Goal: Navigation & Orientation: Find specific page/section

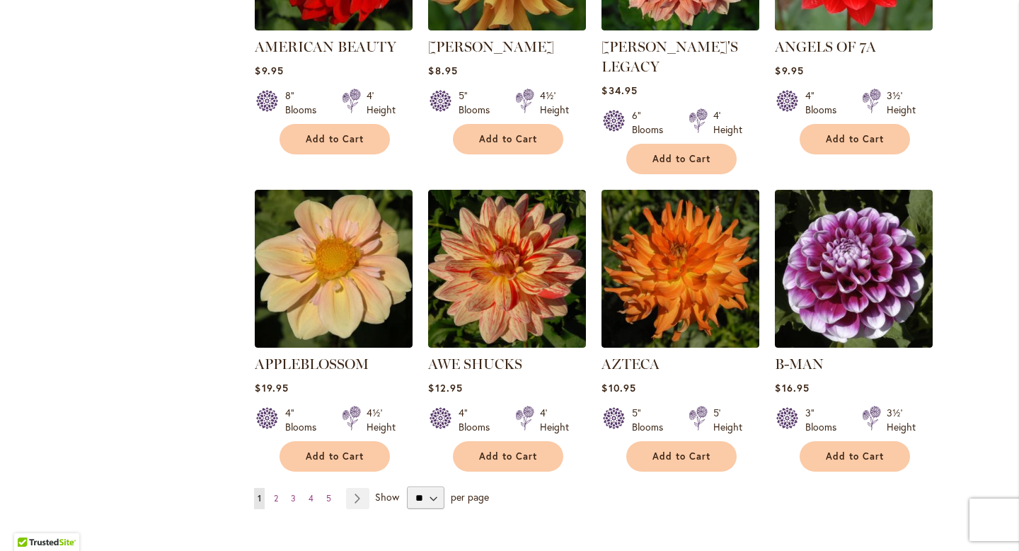
scroll to position [1072, 0]
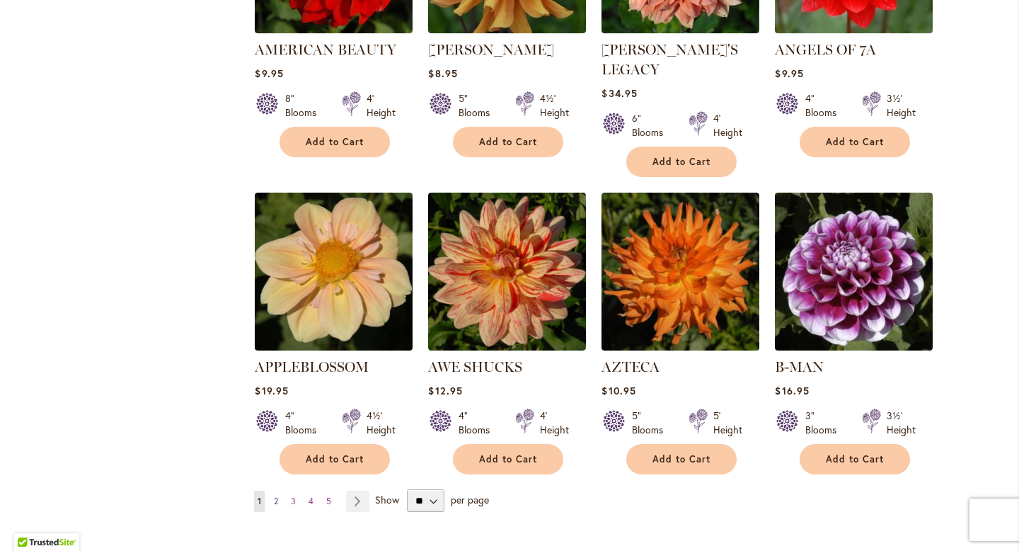
click at [275, 496] on span "2" at bounding box center [276, 501] width 4 height 11
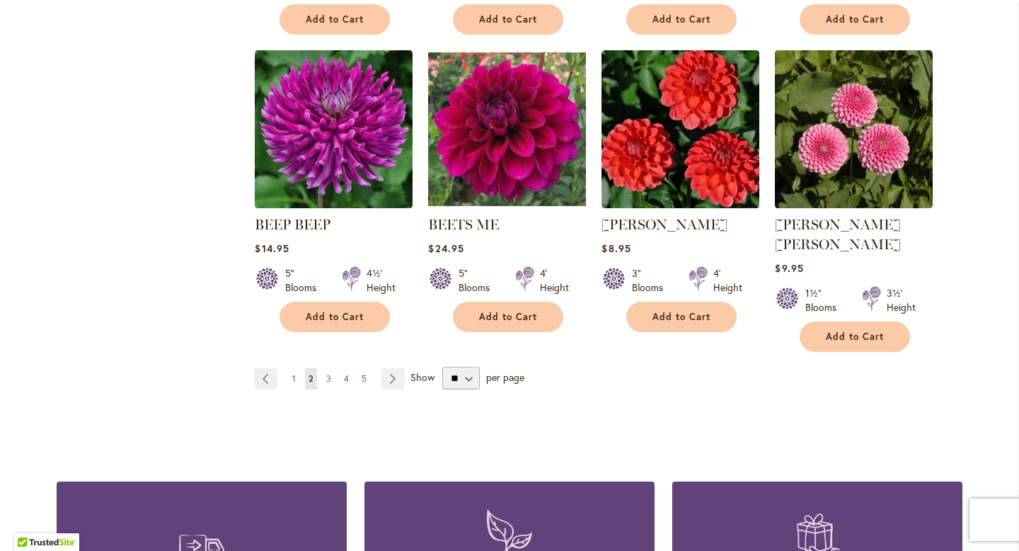
scroll to position [1232, 0]
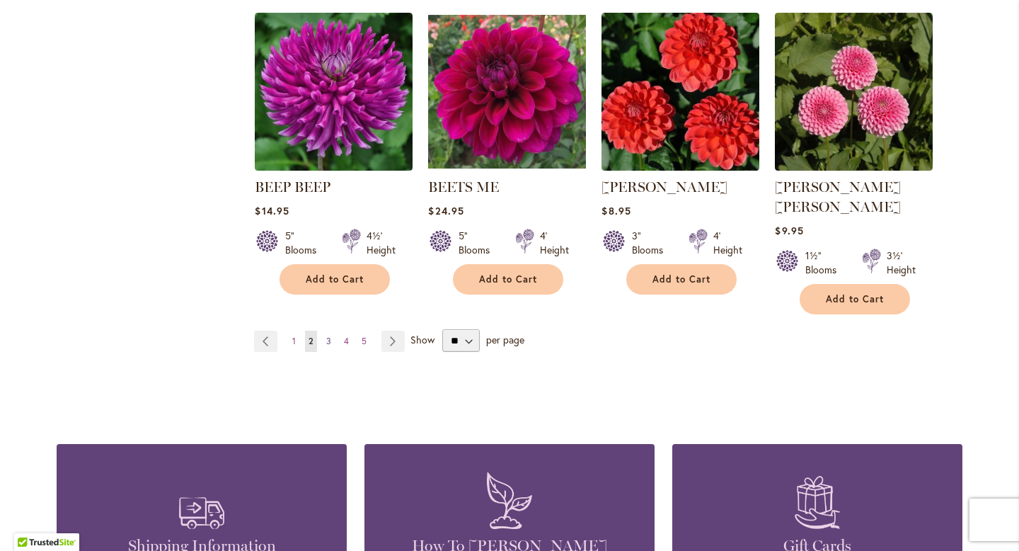
click at [329, 336] on span "3" at bounding box center [328, 341] width 5 height 11
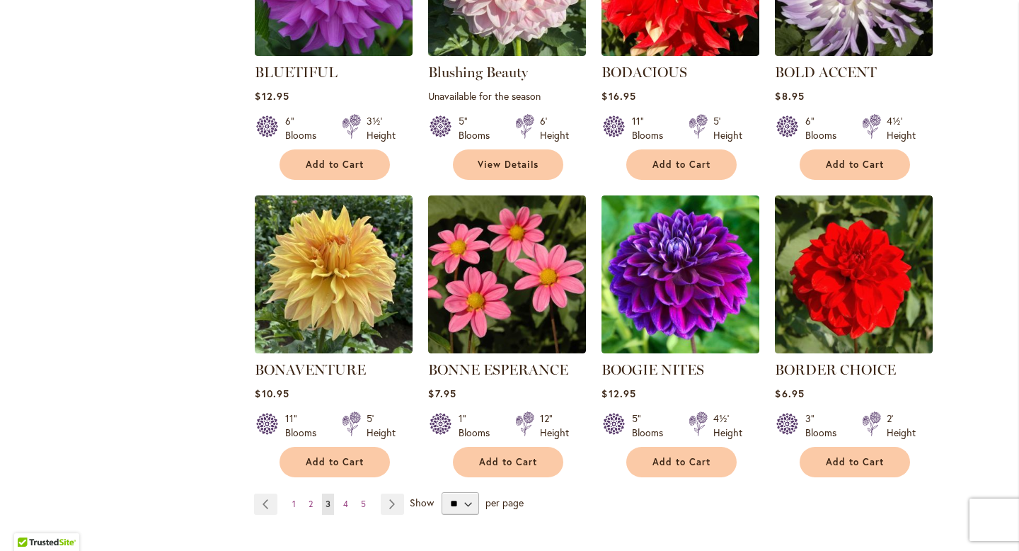
scroll to position [1082, 0]
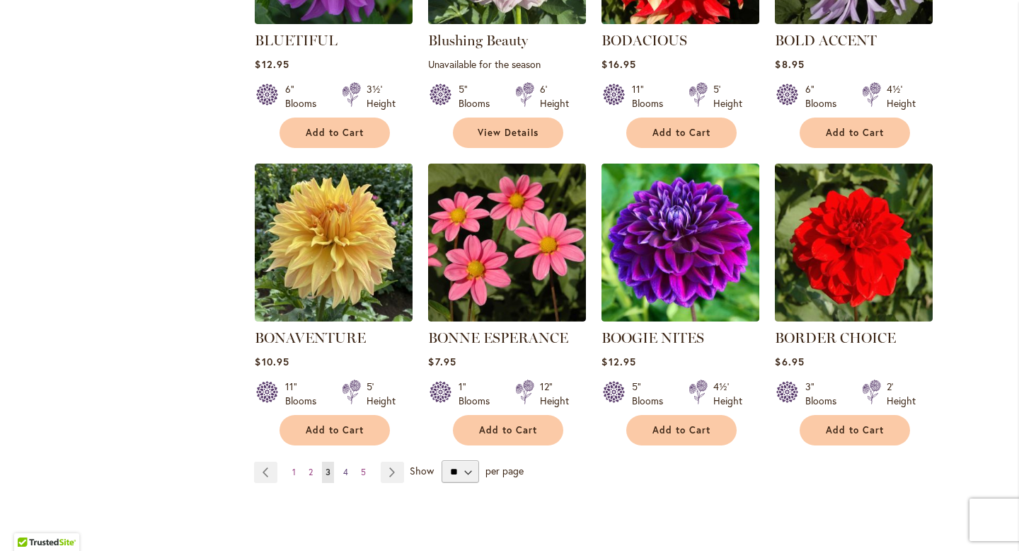
click at [343, 473] on link "Page 4" at bounding box center [346, 472] width 12 height 21
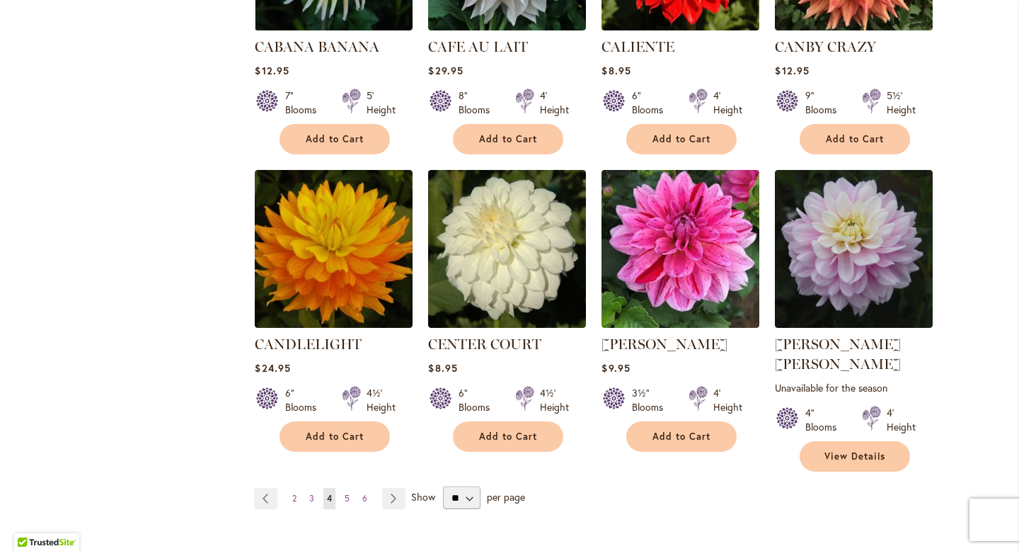
scroll to position [1127, 0]
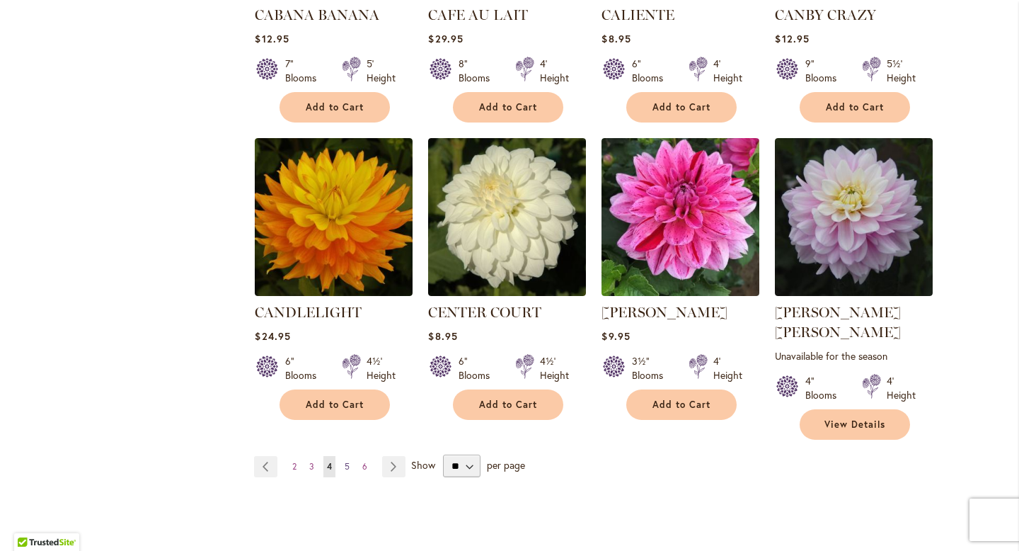
click at [348, 461] on span "5" at bounding box center [347, 466] width 5 height 11
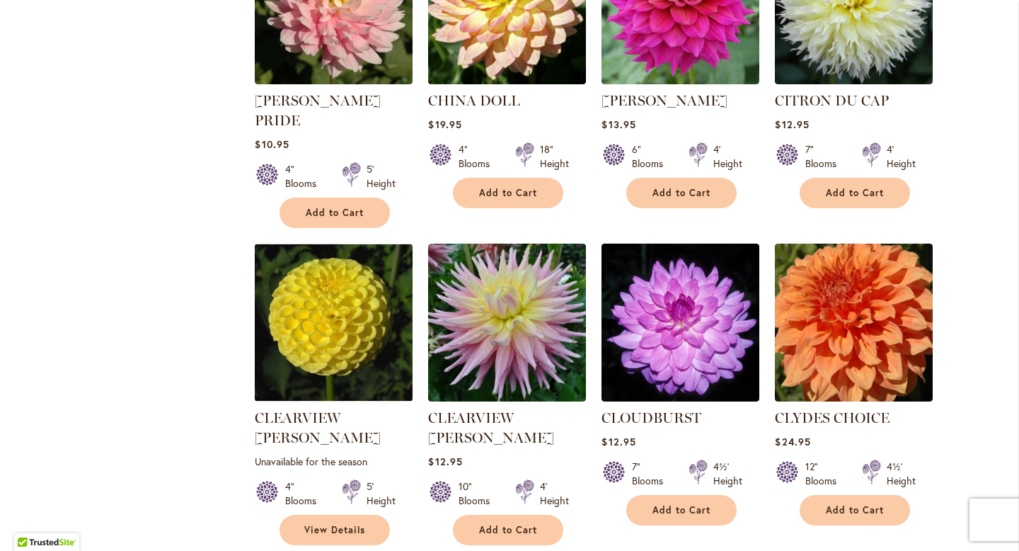
scroll to position [1050, 0]
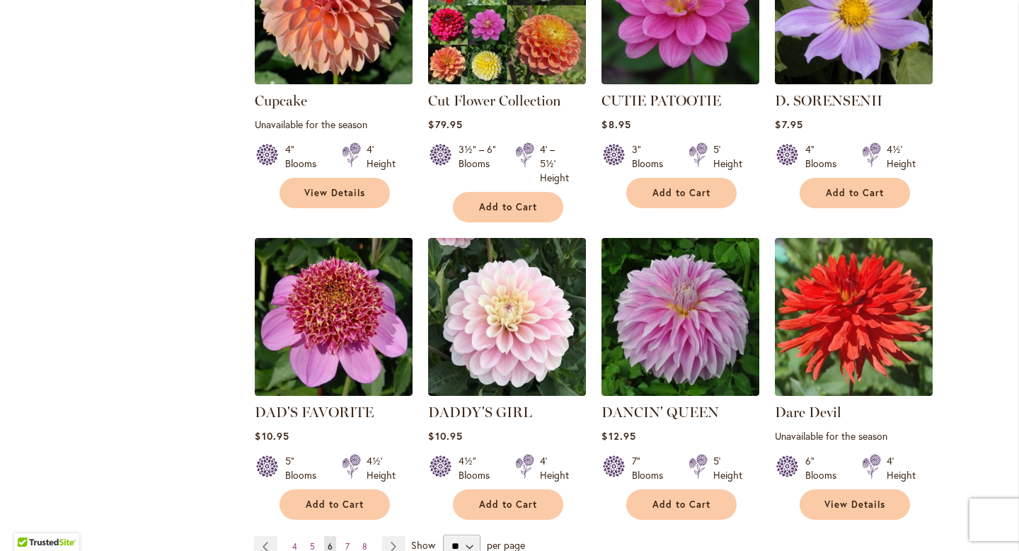
scroll to position [1131, 0]
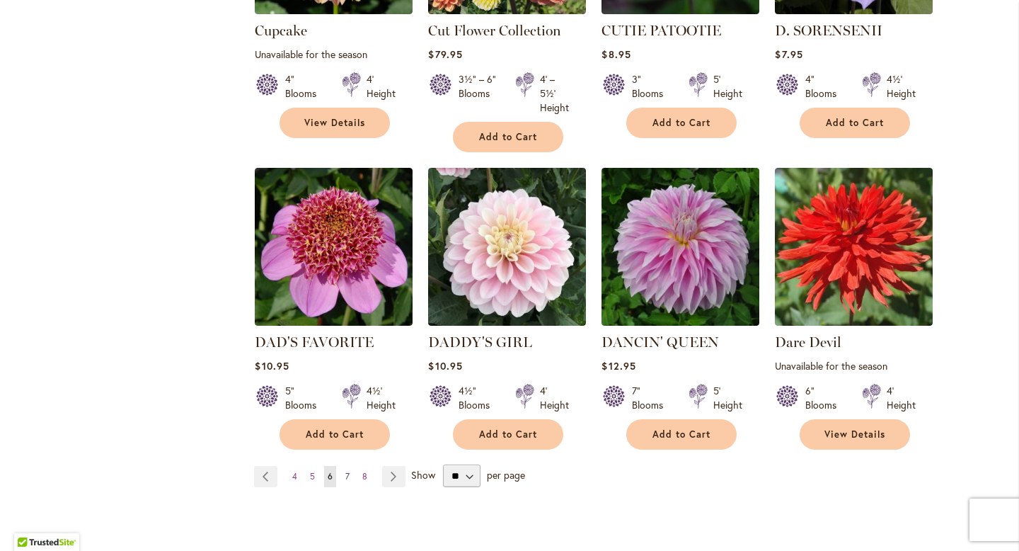
click at [343, 466] on link "Page 7" at bounding box center [347, 476] width 11 height 21
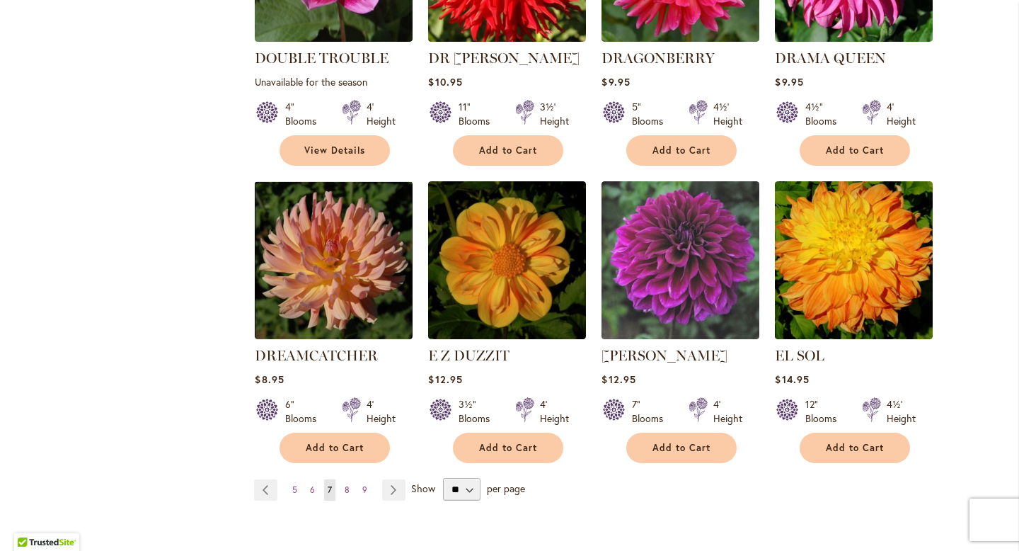
scroll to position [1130, 0]
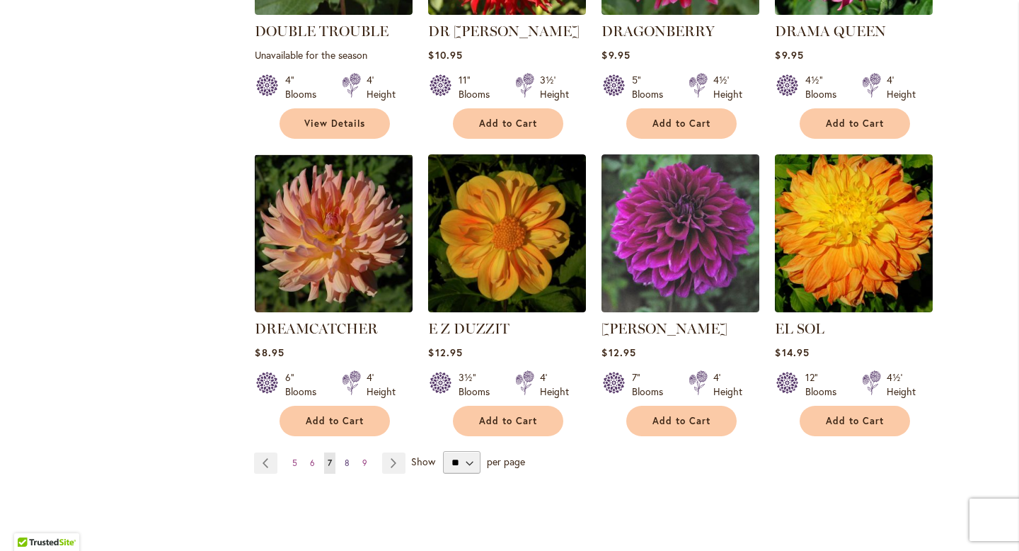
click at [348, 457] on span "8" at bounding box center [347, 462] width 5 height 11
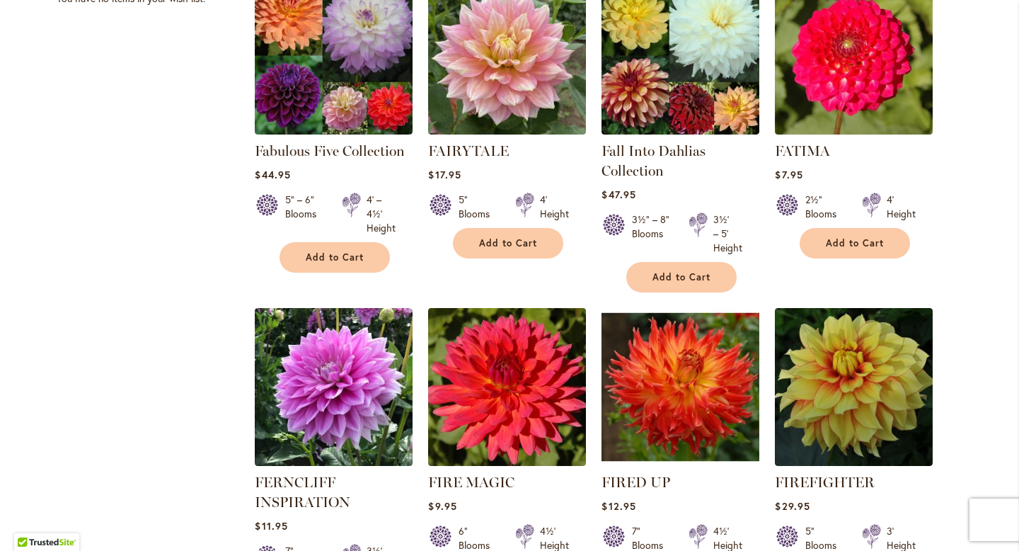
scroll to position [1118, 0]
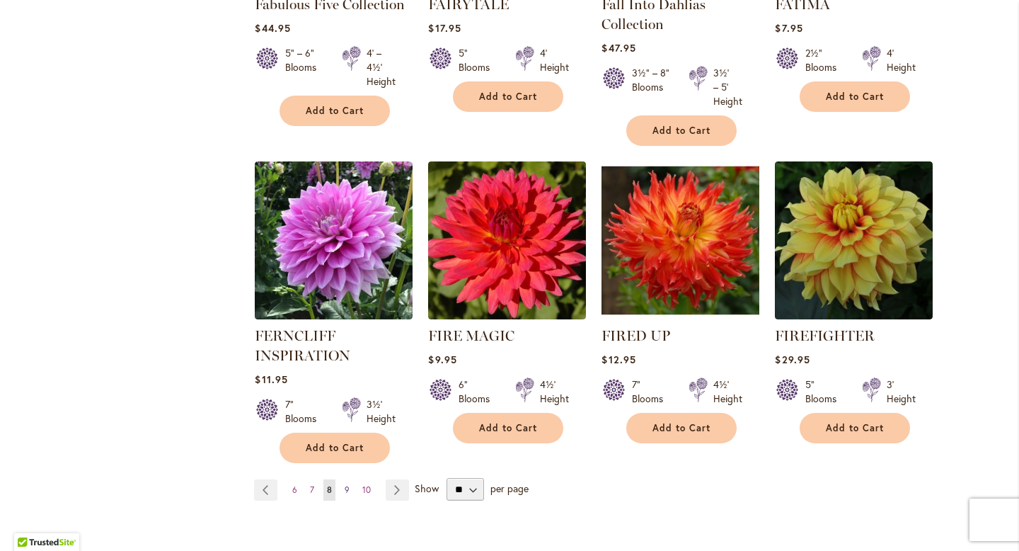
click at [343, 491] on link "Page 9" at bounding box center [347, 489] width 12 height 21
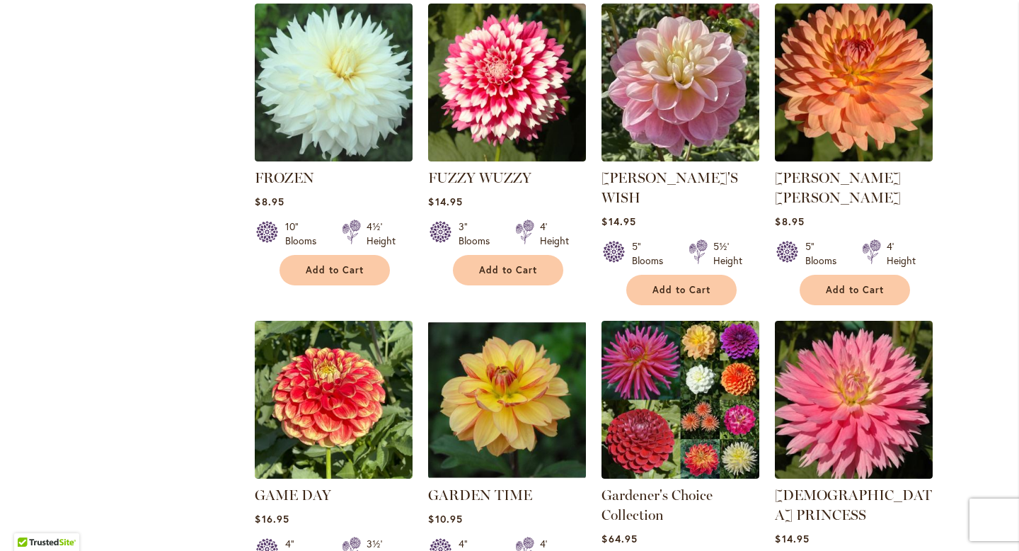
scroll to position [1172, 0]
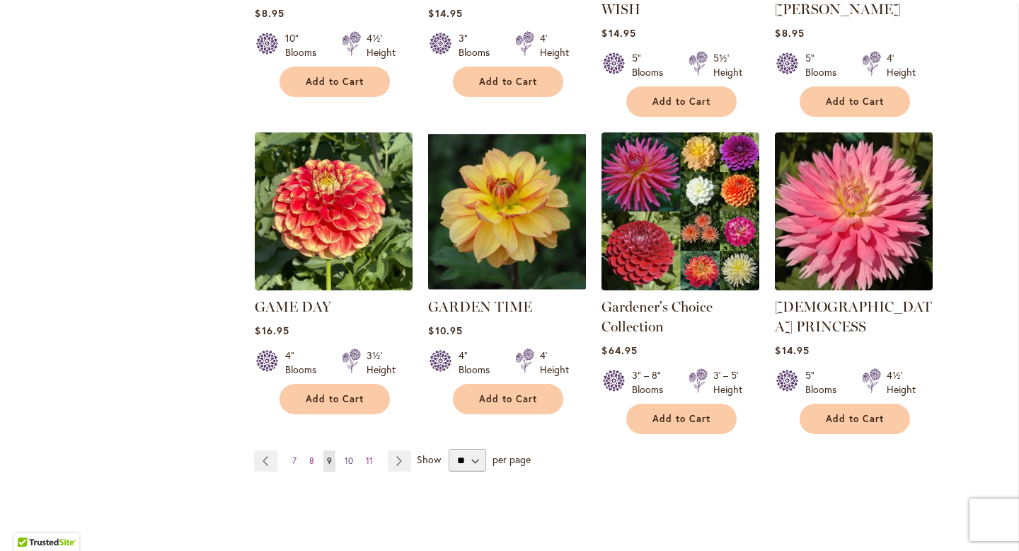
click at [350, 455] on span "10" at bounding box center [349, 460] width 8 height 11
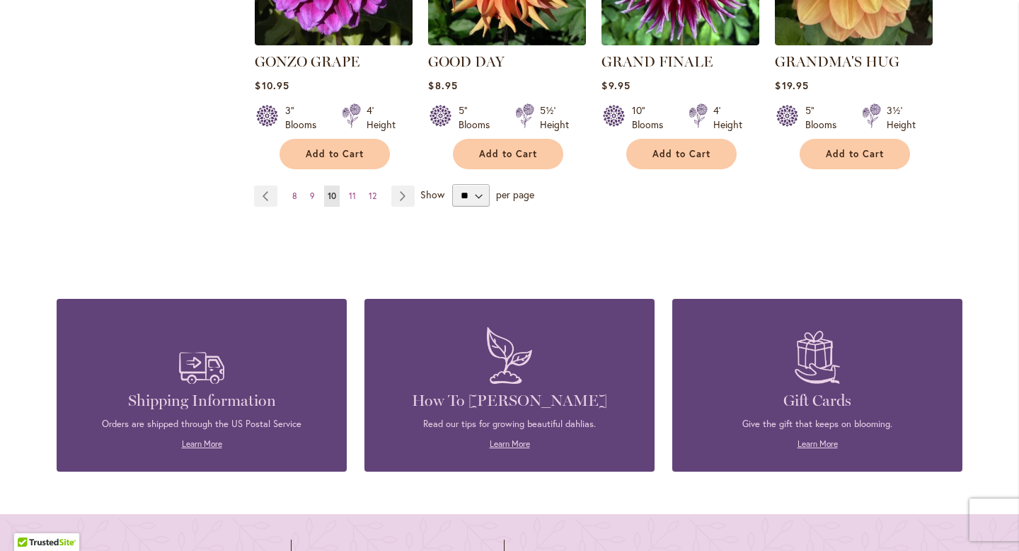
scroll to position [1370, 0]
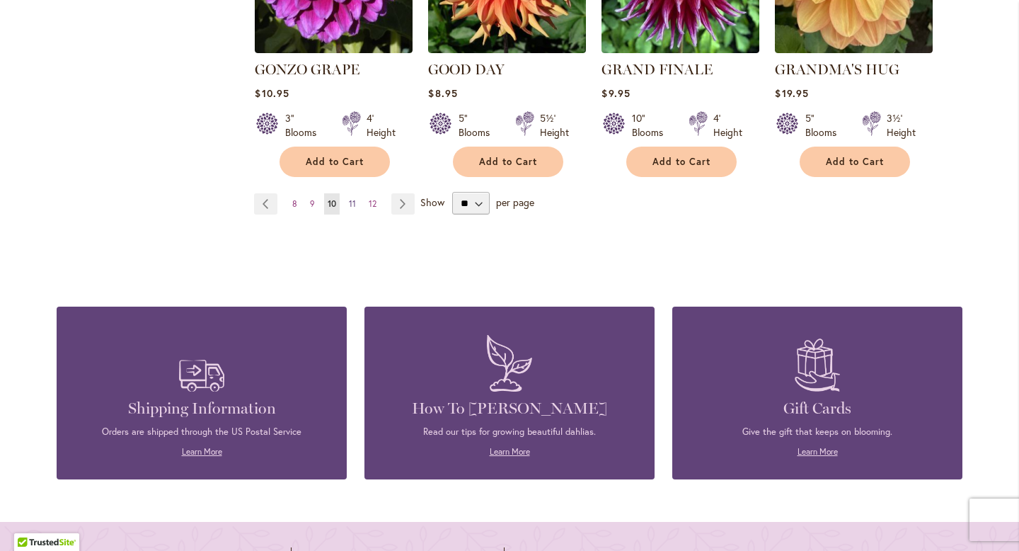
click at [351, 198] on span "11" at bounding box center [352, 203] width 7 height 11
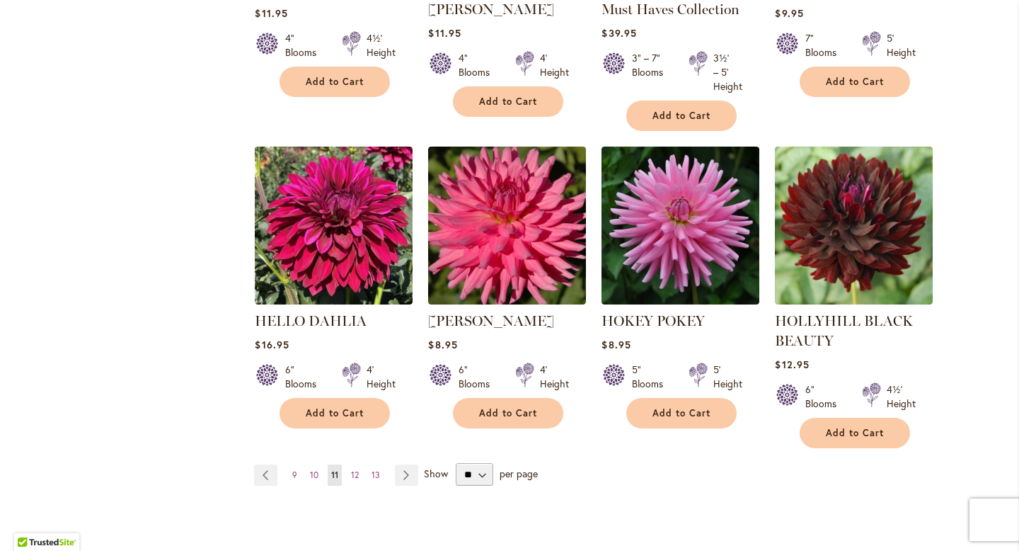
scroll to position [1252, 0]
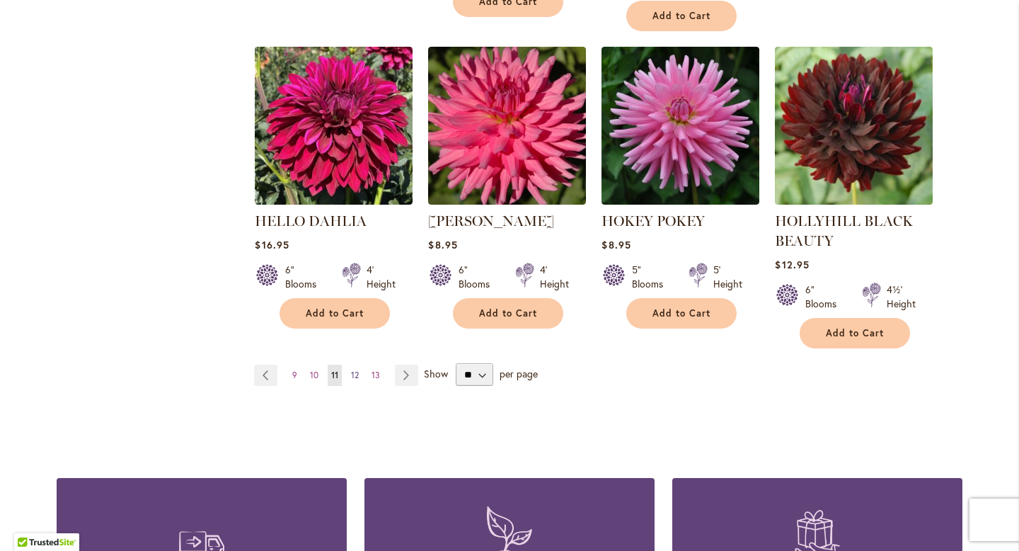
click at [355, 374] on span "12" at bounding box center [355, 375] width 8 height 11
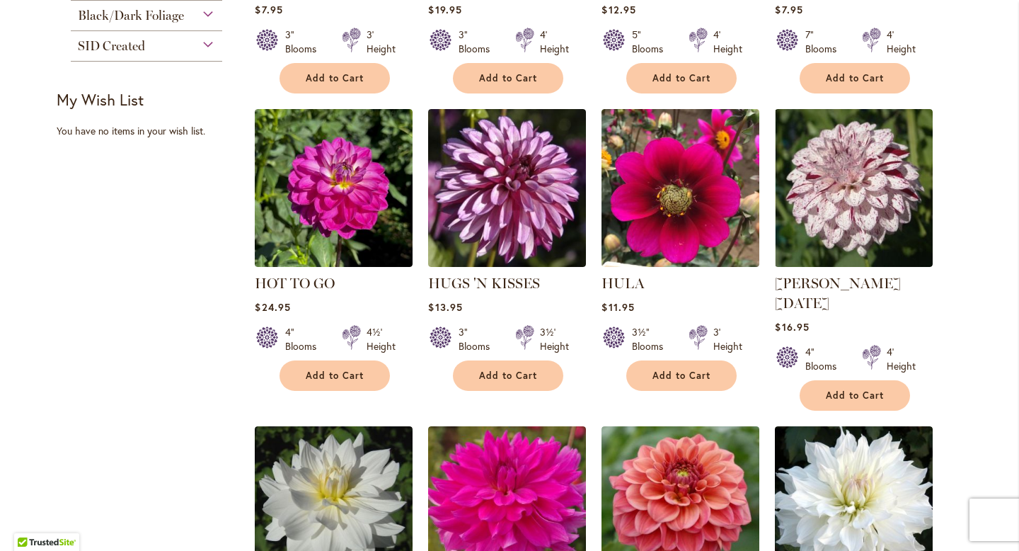
scroll to position [1161, 0]
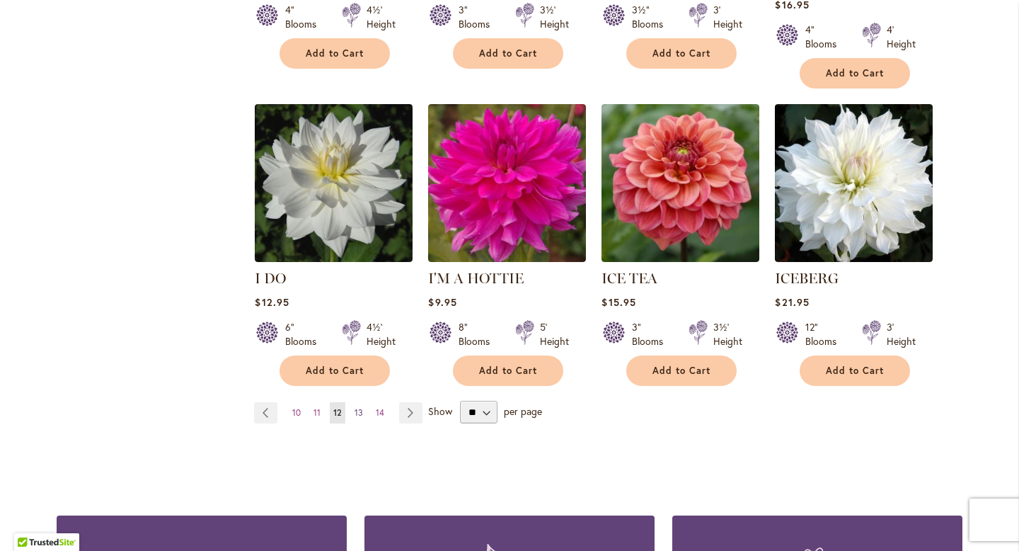
click at [355, 407] on span "13" at bounding box center [359, 412] width 8 height 11
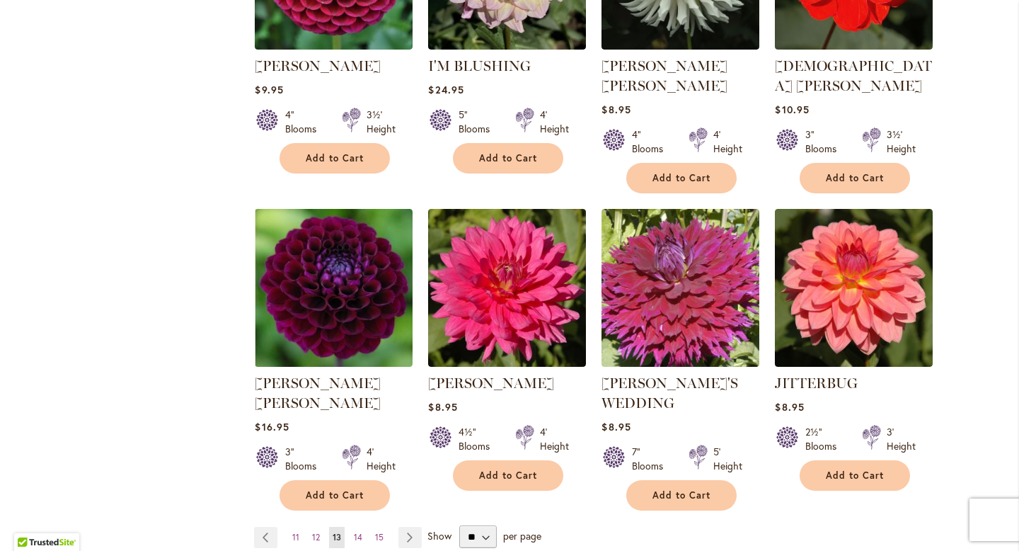
scroll to position [1192, 0]
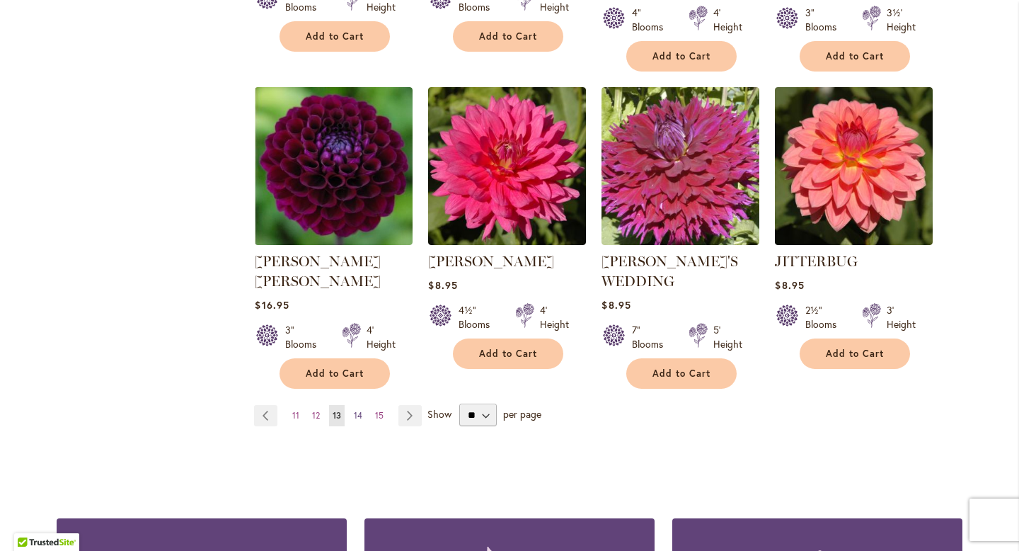
click at [360, 410] on span "14" at bounding box center [358, 415] width 8 height 11
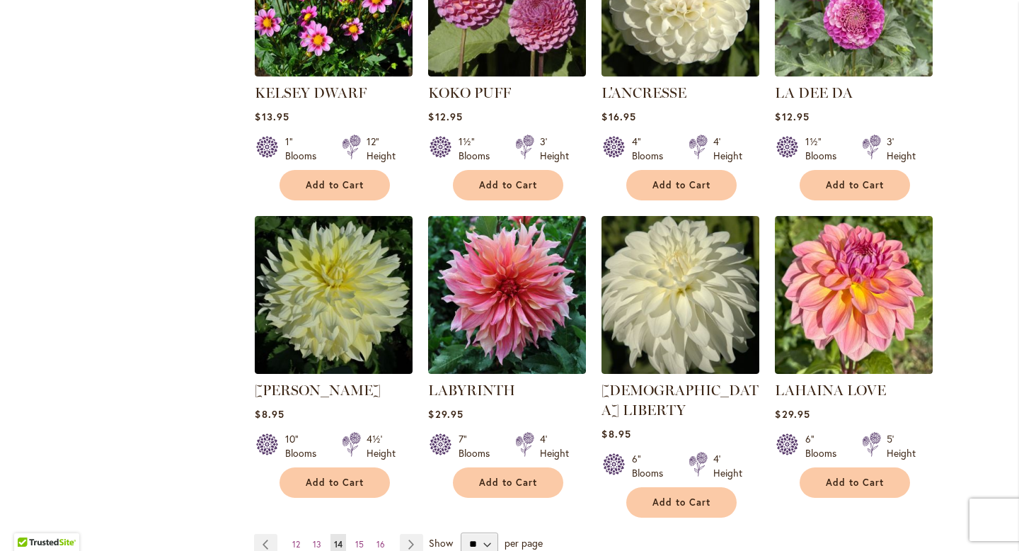
scroll to position [1135, 0]
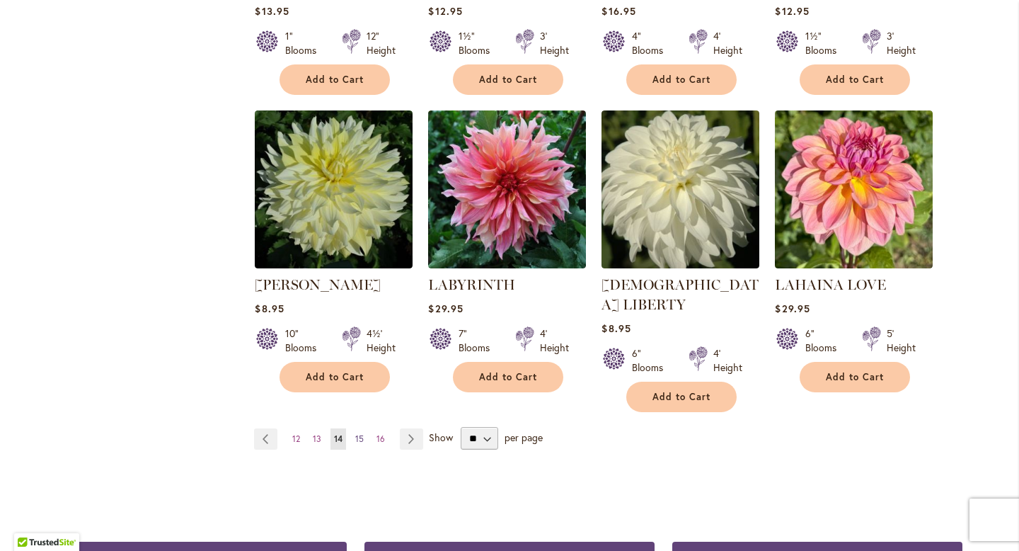
click at [364, 428] on link "Page 15" at bounding box center [360, 438] width 16 height 21
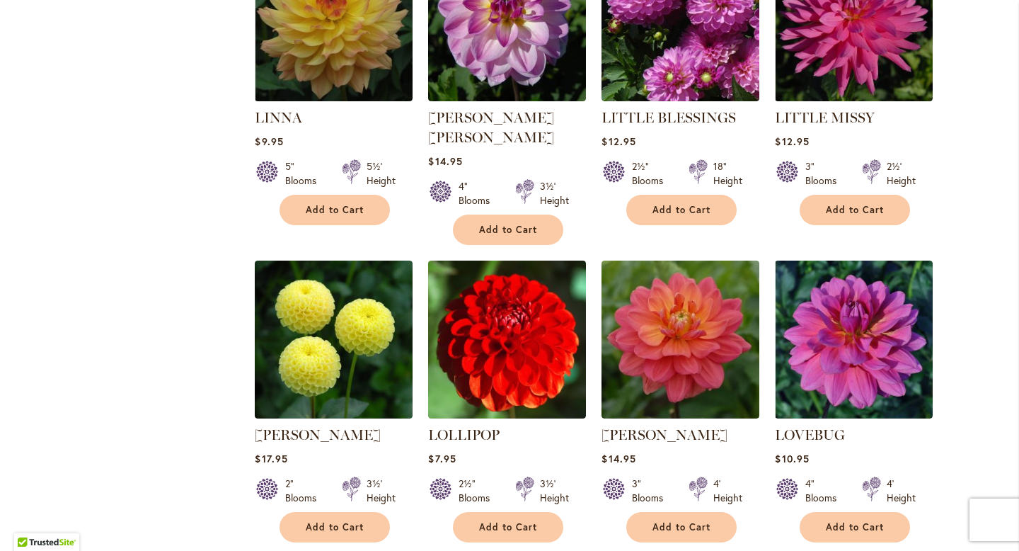
scroll to position [1136, 0]
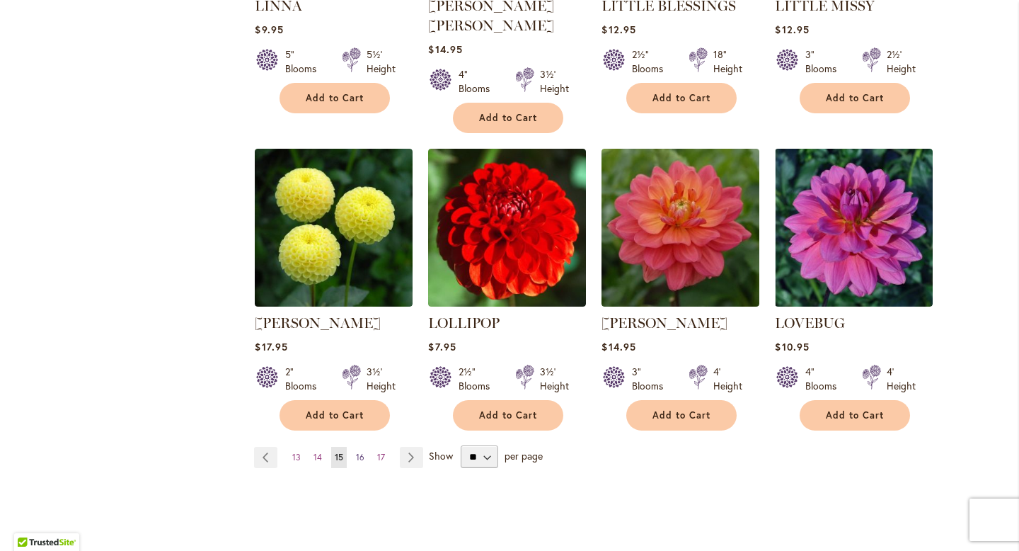
click at [362, 452] on span "16" at bounding box center [360, 457] width 8 height 11
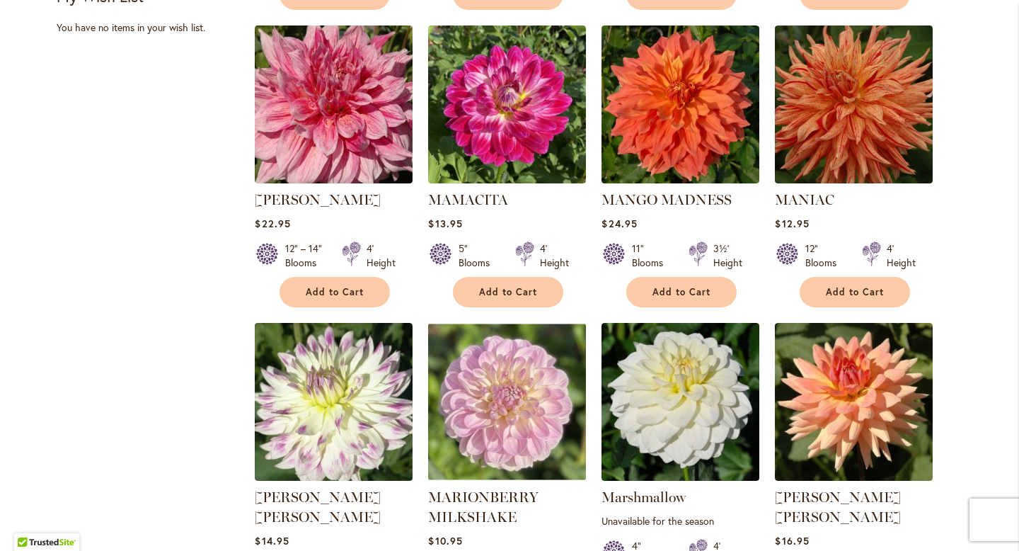
scroll to position [1041, 0]
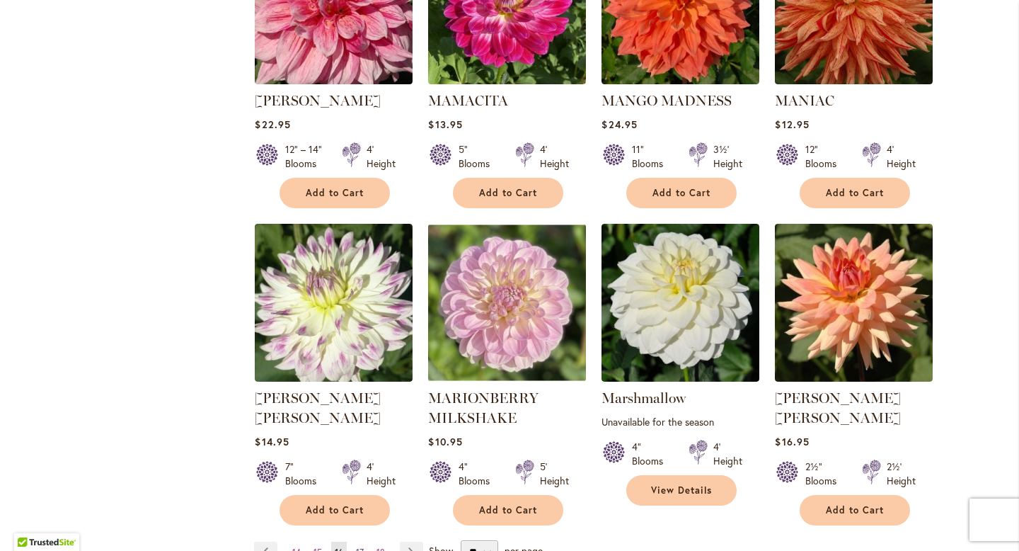
click at [359, 546] on span "17" at bounding box center [360, 551] width 8 height 11
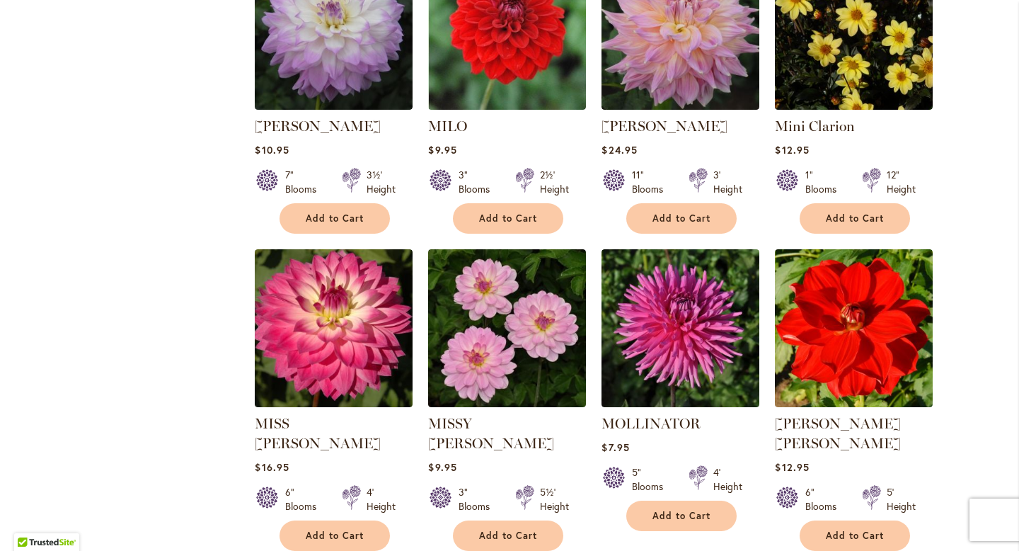
scroll to position [1065, 0]
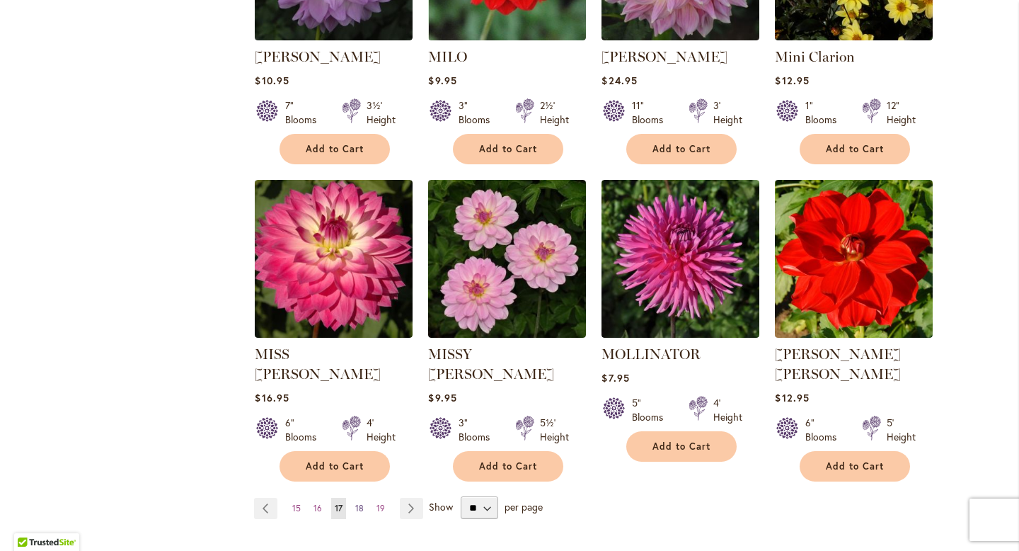
click at [355, 503] on span "18" at bounding box center [359, 508] width 8 height 11
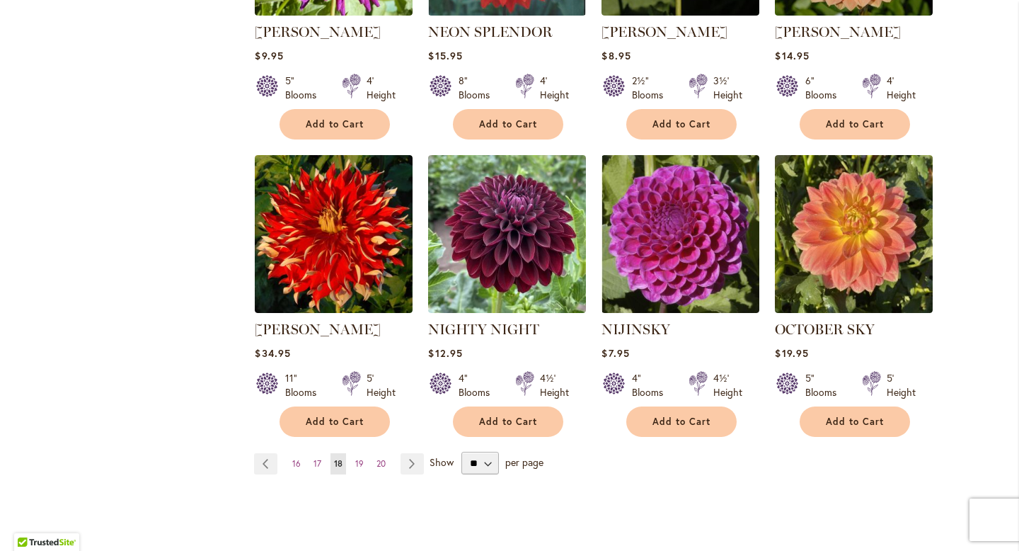
scroll to position [1113, 0]
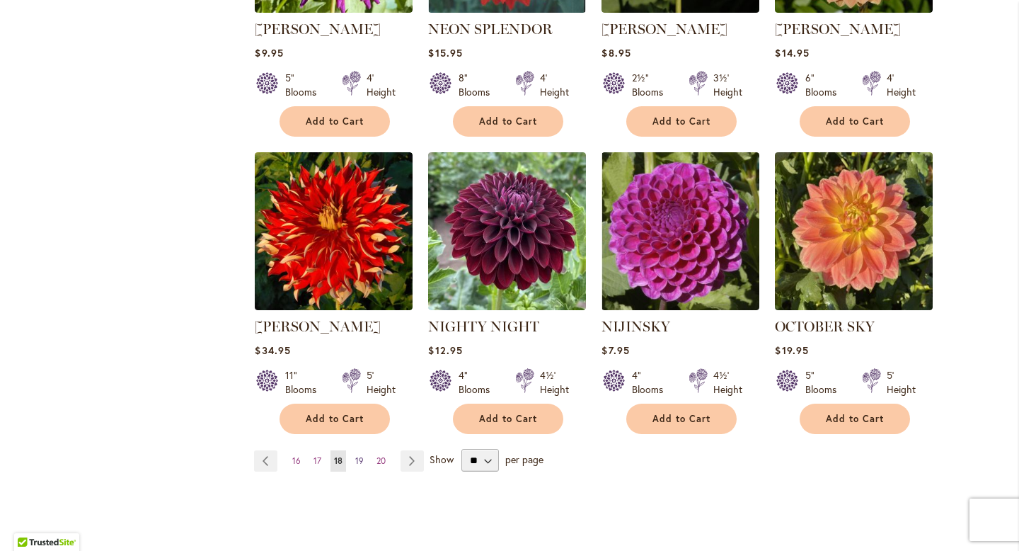
click at [360, 455] on span "19" at bounding box center [359, 460] width 8 height 11
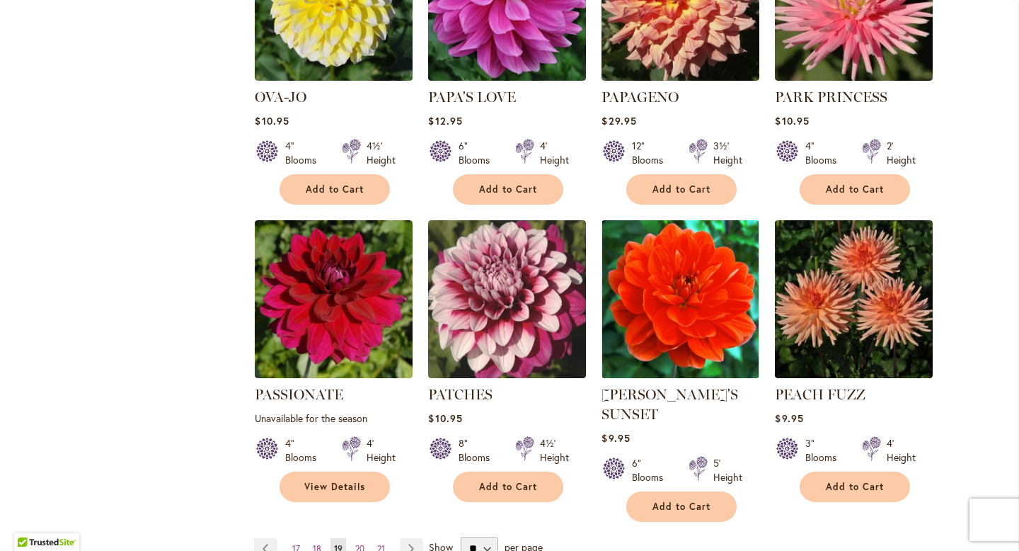
scroll to position [1266, 0]
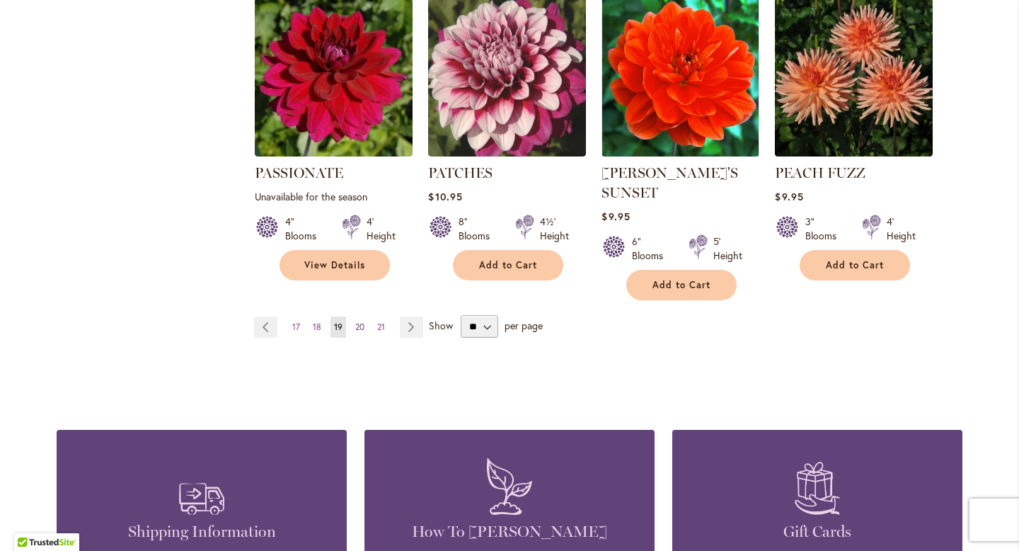
click at [364, 321] on span "20" at bounding box center [359, 326] width 9 height 11
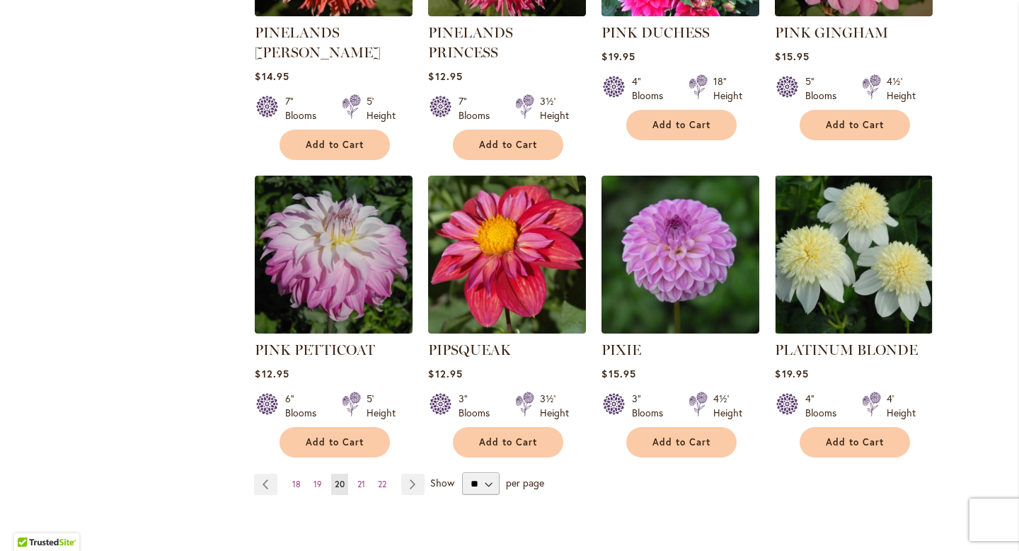
scroll to position [1128, 0]
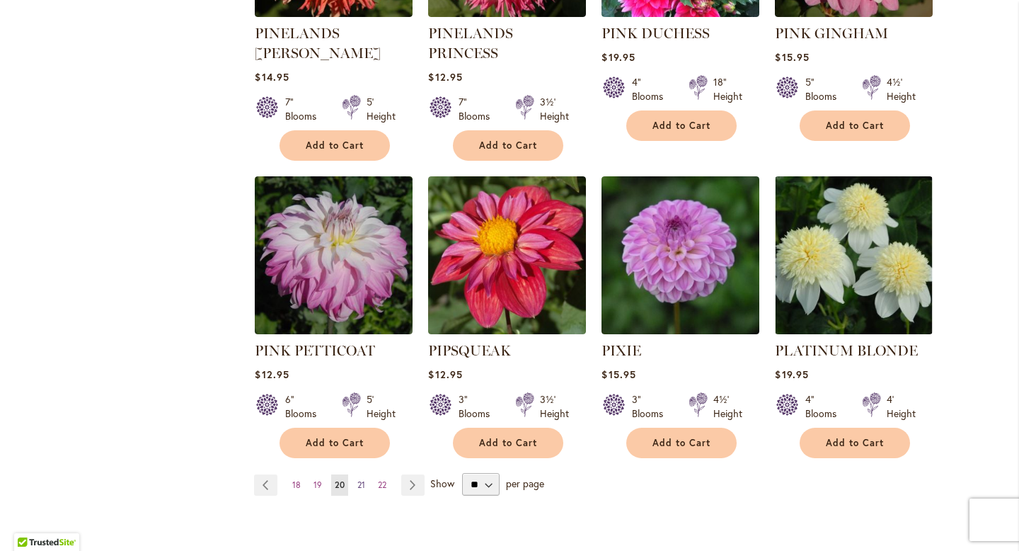
click at [363, 474] on link "Page 21" at bounding box center [361, 484] width 15 height 21
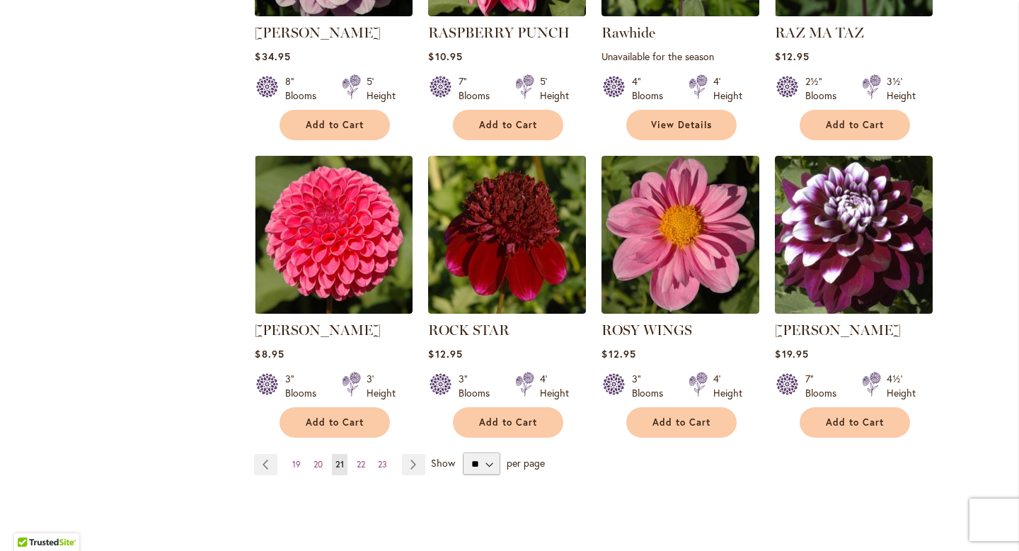
scroll to position [1189, 0]
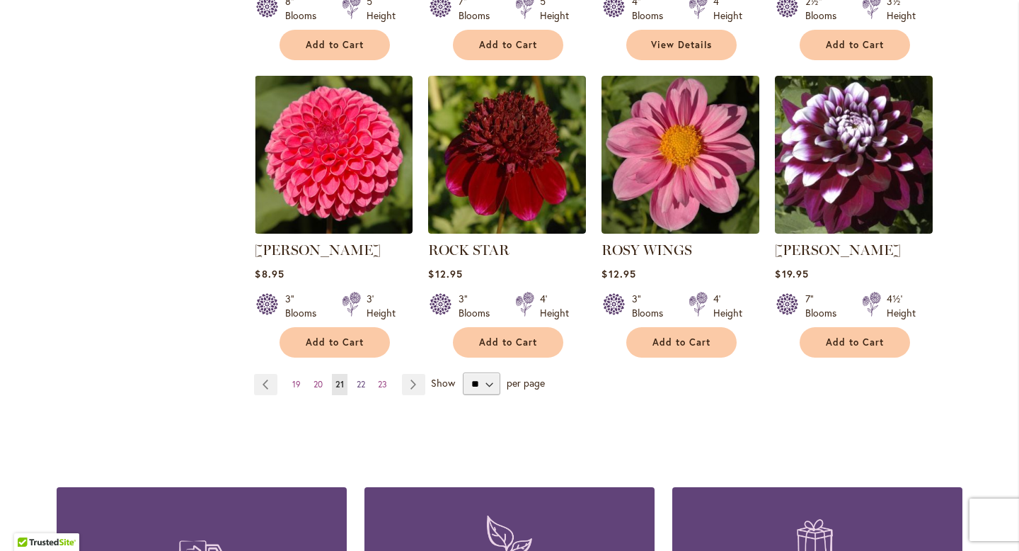
click at [364, 384] on span "22" at bounding box center [361, 384] width 8 height 11
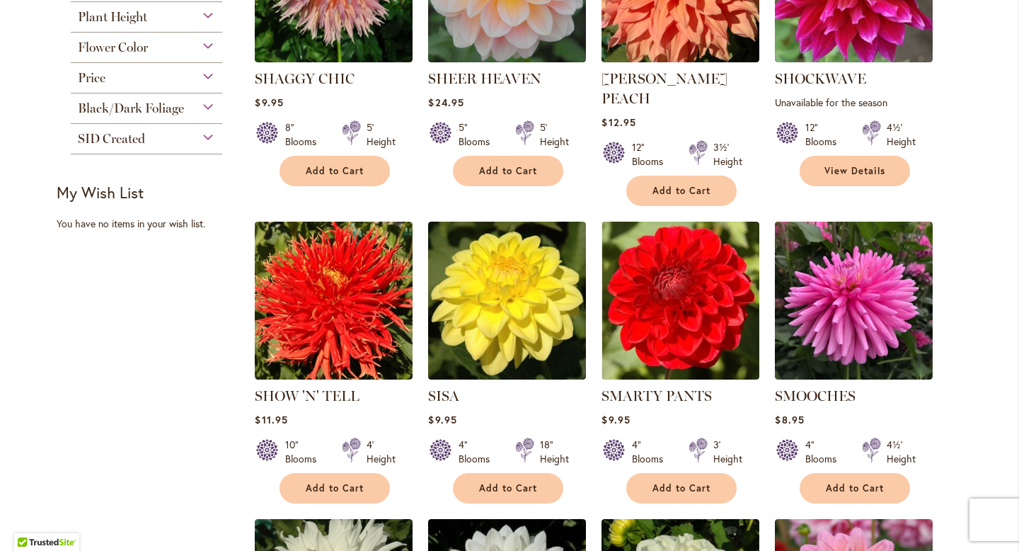
scroll to position [1100, 0]
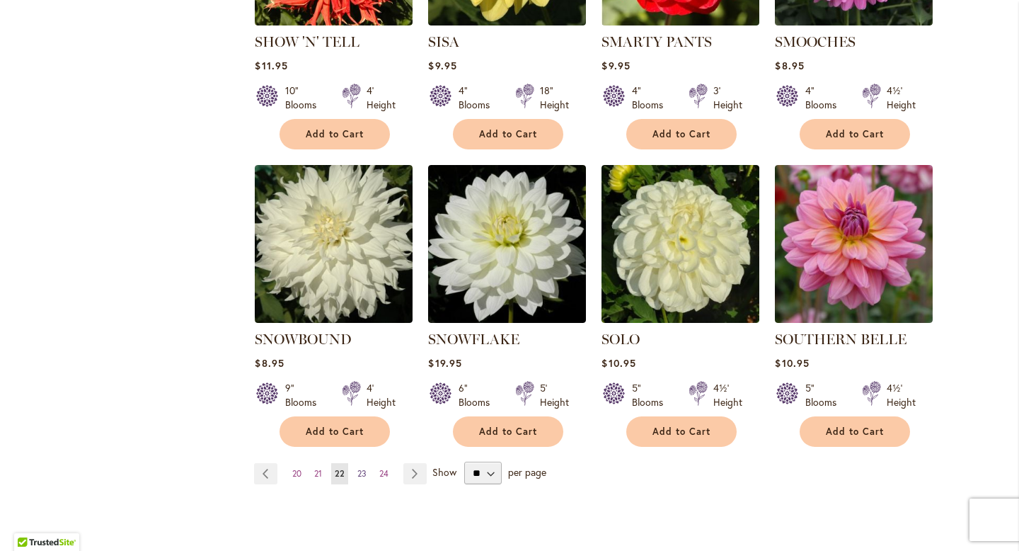
click at [364, 468] on span "23" at bounding box center [361, 473] width 9 height 11
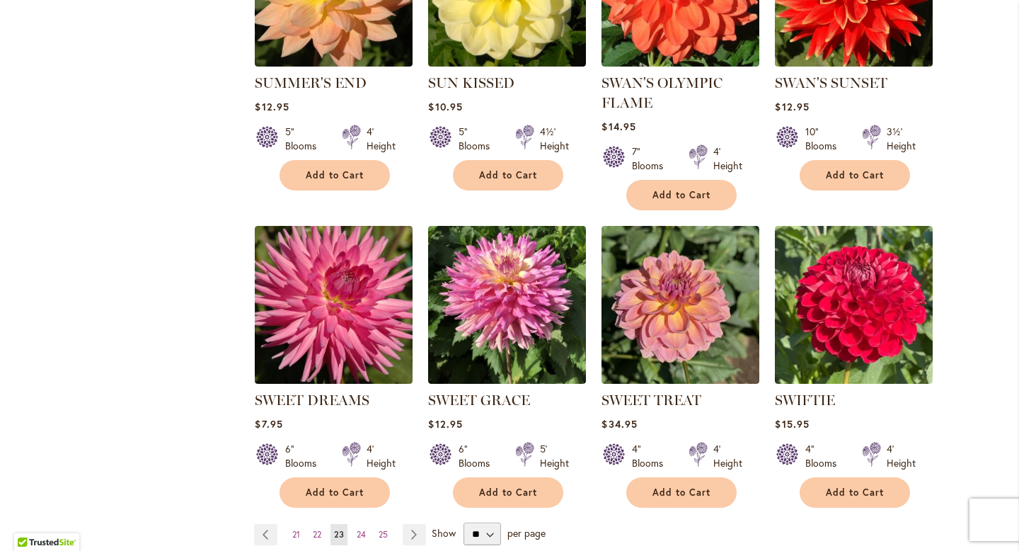
scroll to position [1126, 0]
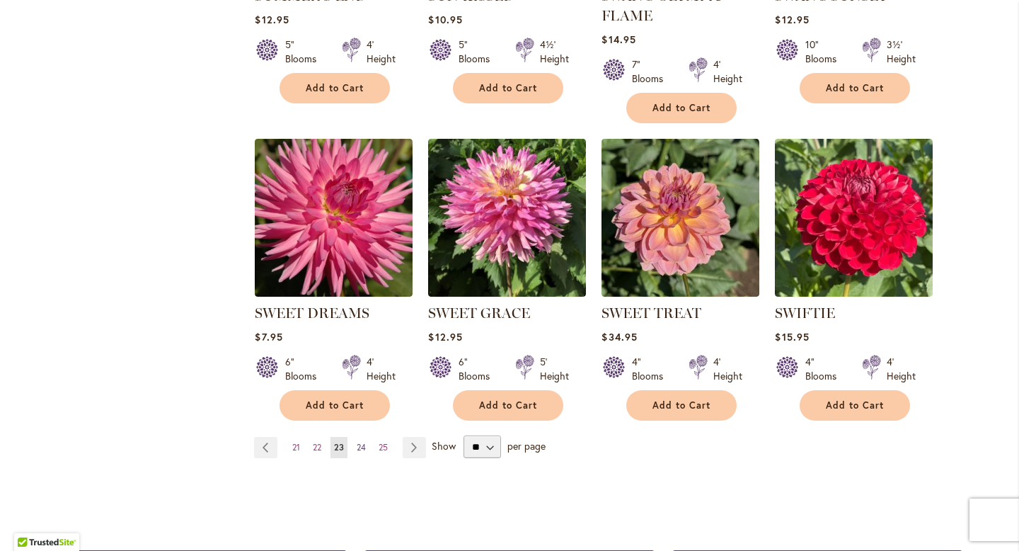
click at [362, 452] on link "Page 24" at bounding box center [361, 447] width 16 height 21
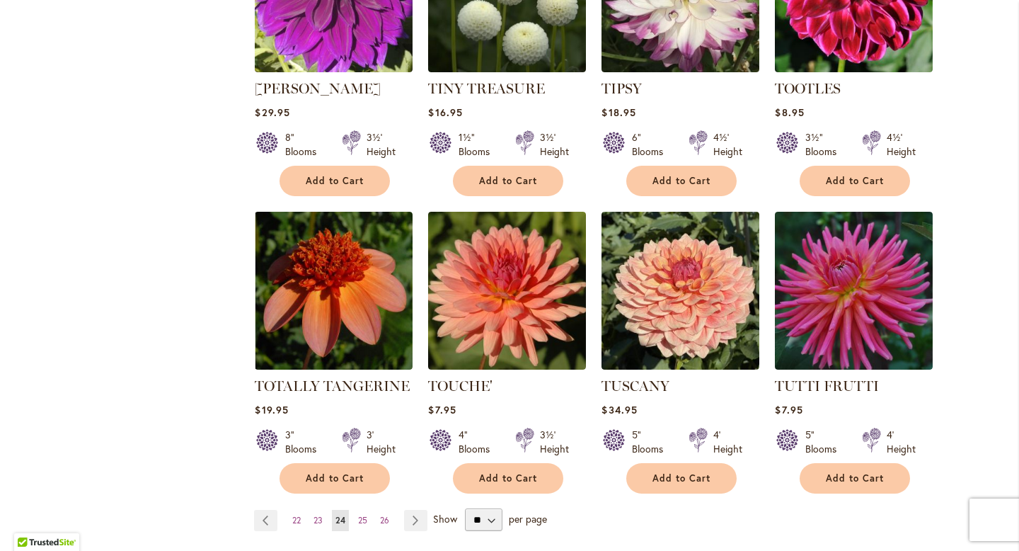
scroll to position [1055, 0]
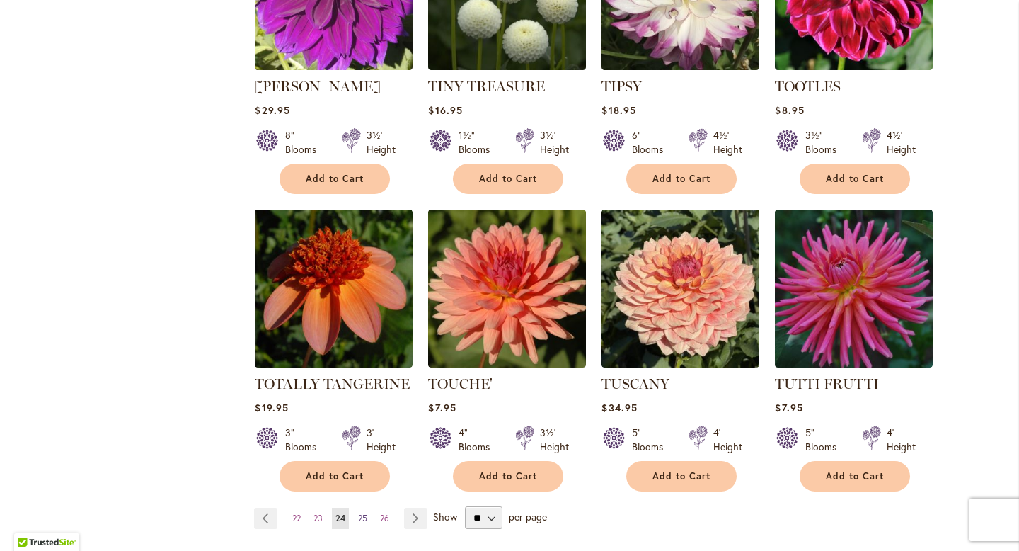
click at [362, 513] on span "25" at bounding box center [362, 518] width 9 height 11
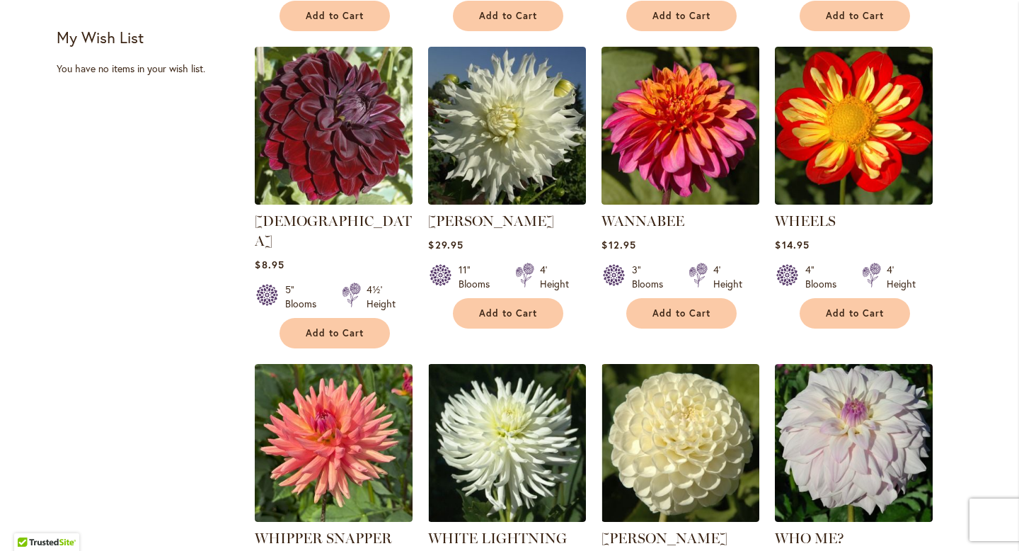
scroll to position [1055, 0]
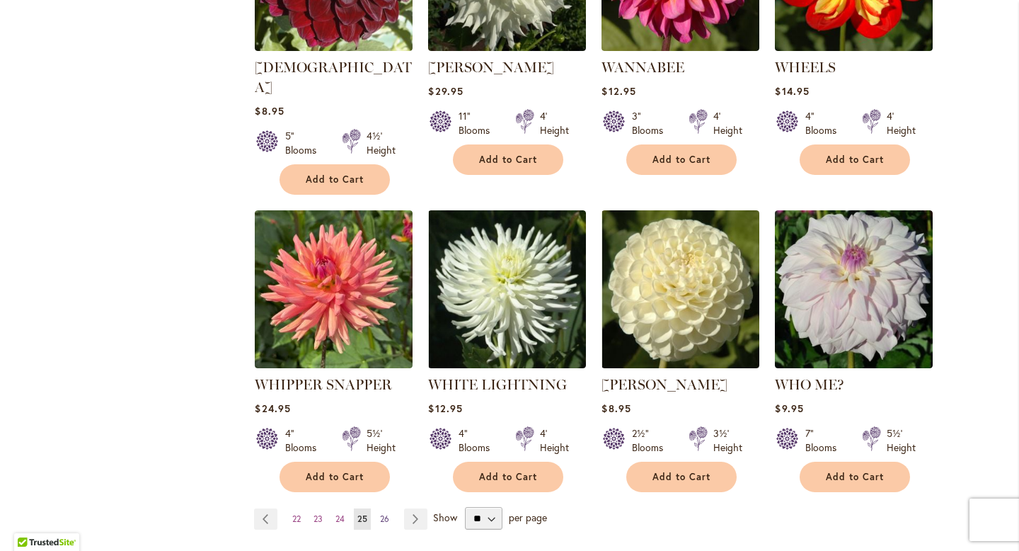
click at [384, 513] on span "26" at bounding box center [384, 518] width 9 height 11
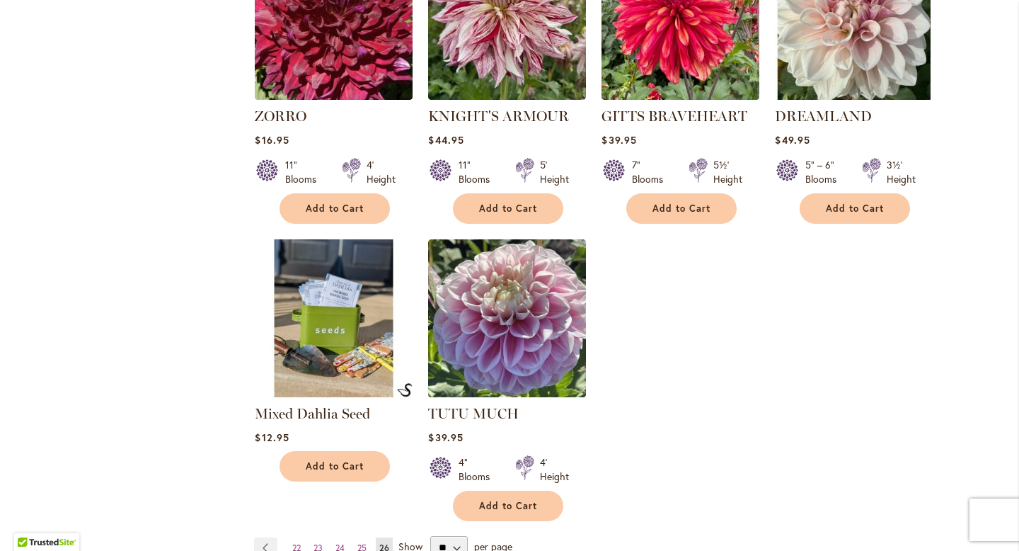
scroll to position [1059, 0]
